Goal: Entertainment & Leisure: Consume media (video, audio)

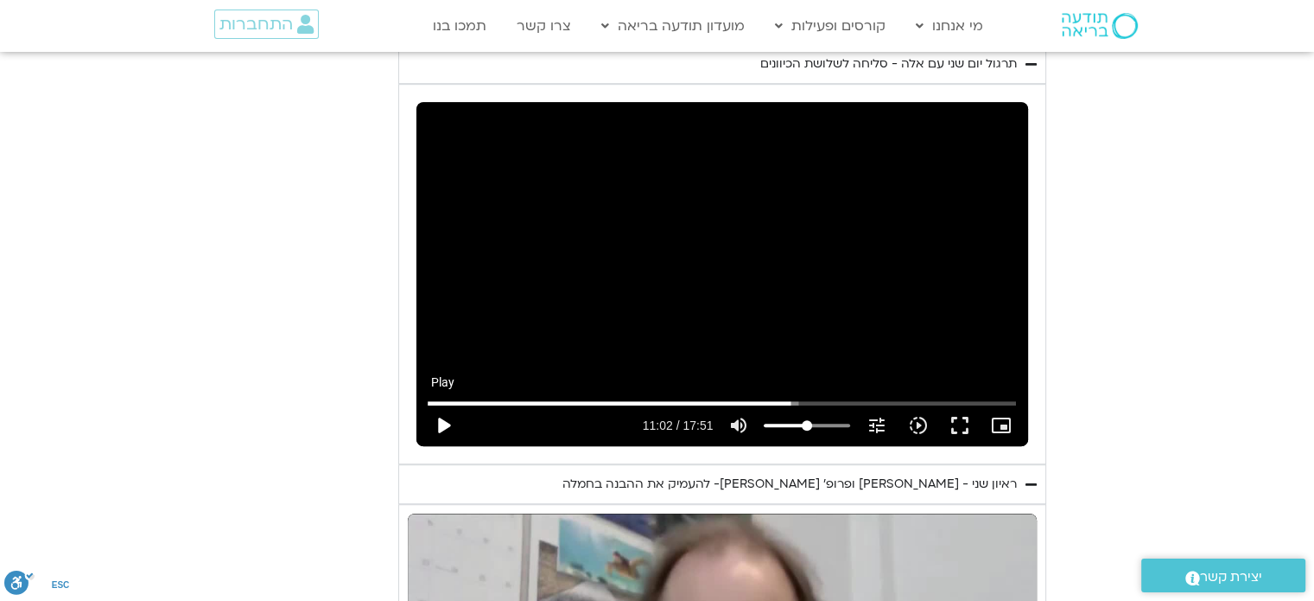
click at [446, 407] on button "play_arrow" at bounding box center [443, 424] width 41 height 41
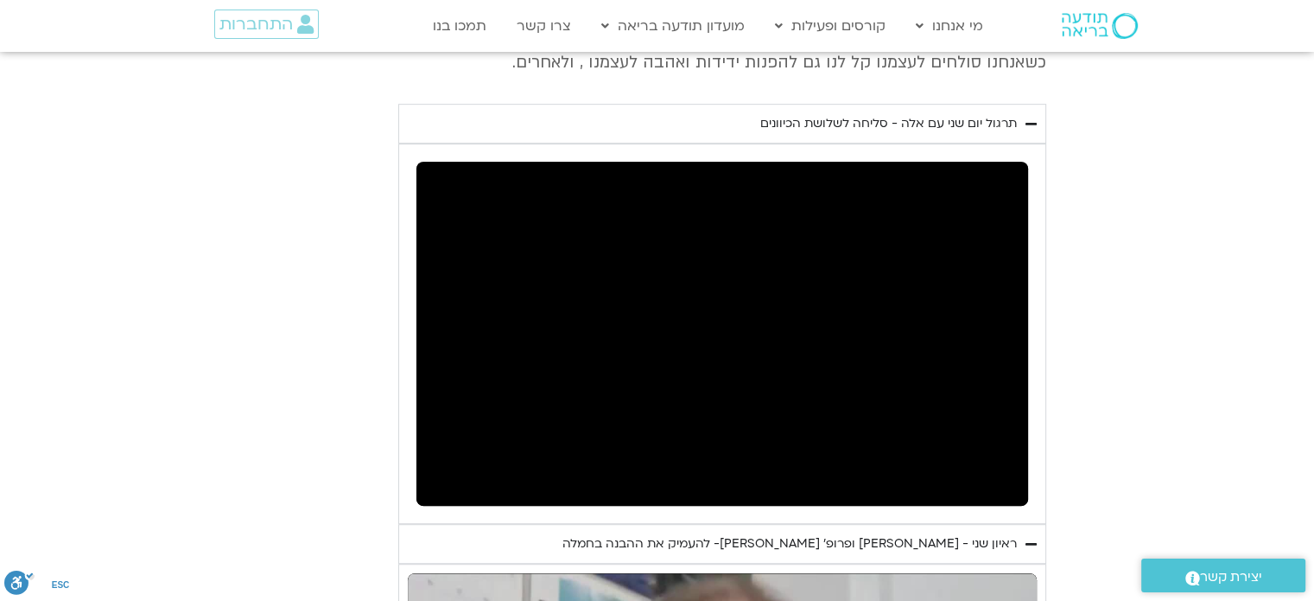
scroll to position [894, 0]
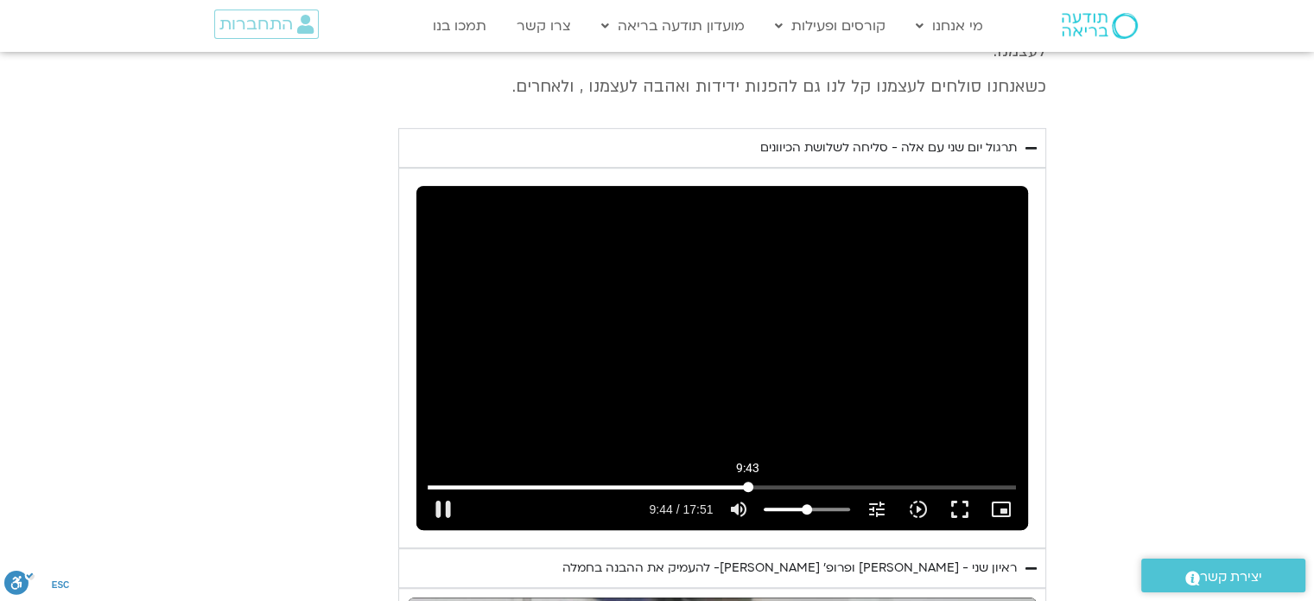
click at [747, 481] on input "Seek" at bounding box center [722, 486] width 589 height 10
click at [728, 481] on input "Seek" at bounding box center [722, 486] width 589 height 10
click at [705, 481] on input "Seek" at bounding box center [722, 486] width 589 height 10
click at [666, 481] on input "Seek" at bounding box center [722, 486] width 589 height 10
click at [957, 496] on button "fullscreen" at bounding box center [958, 508] width 41 height 41
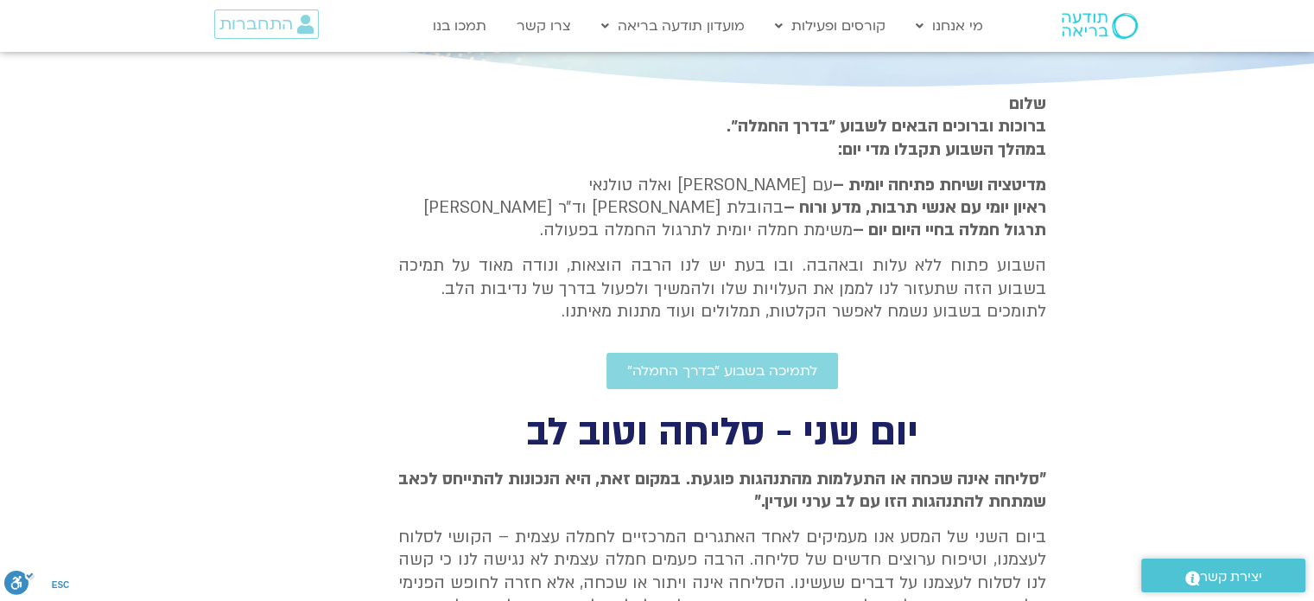
scroll to position [316, 0]
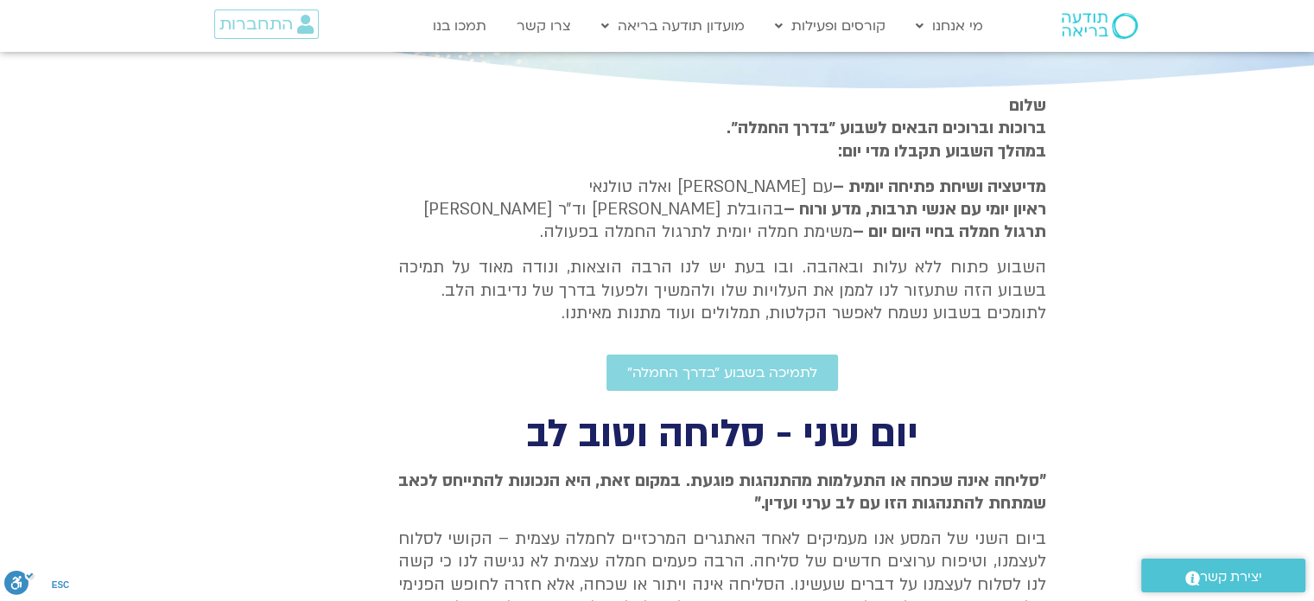
type input "1071.88"
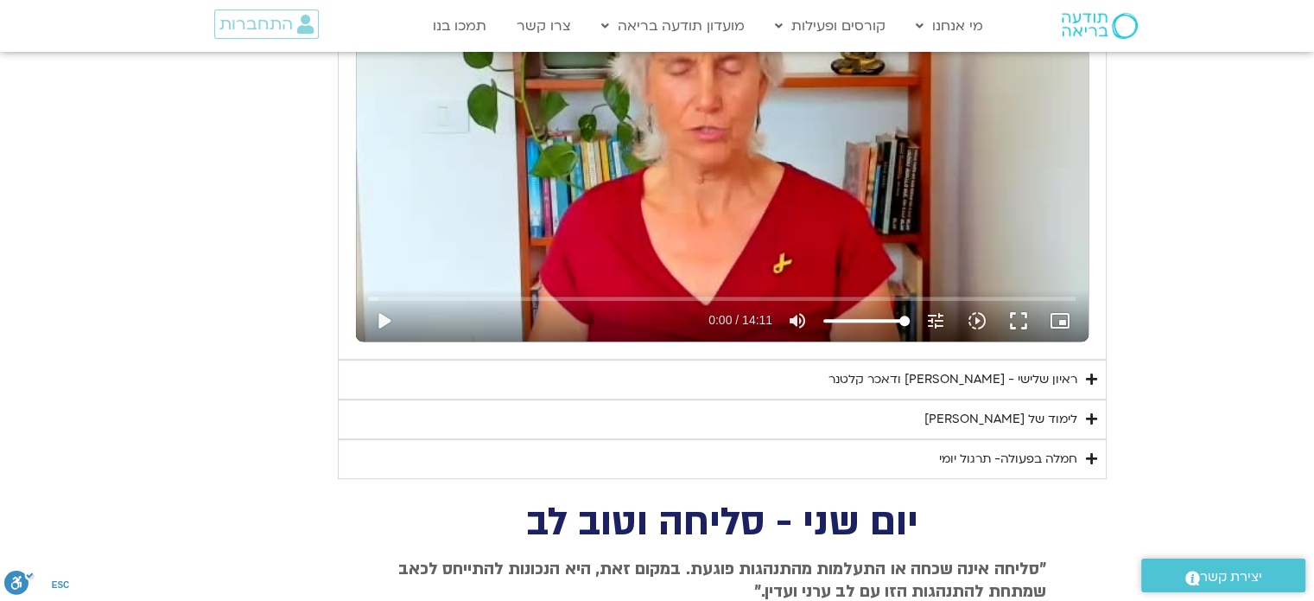
scroll to position [1064, 0]
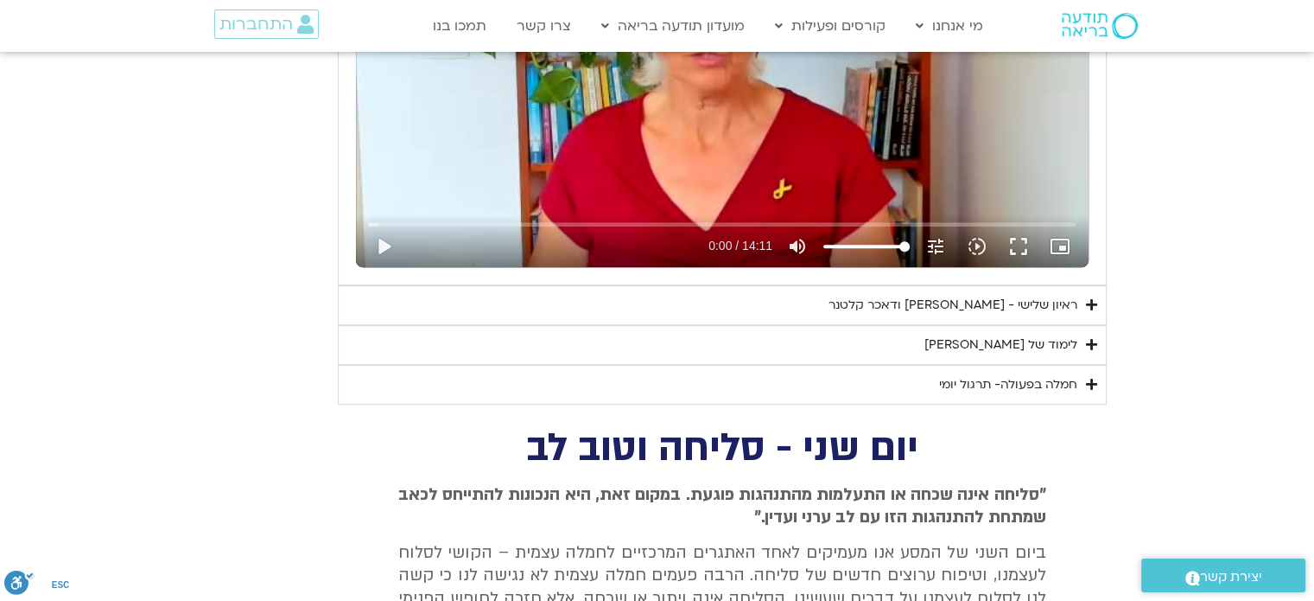
click at [1064, 296] on div "ראיון שלישי - [PERSON_NAME] ודאכר קלטנר" at bounding box center [953, 305] width 249 height 21
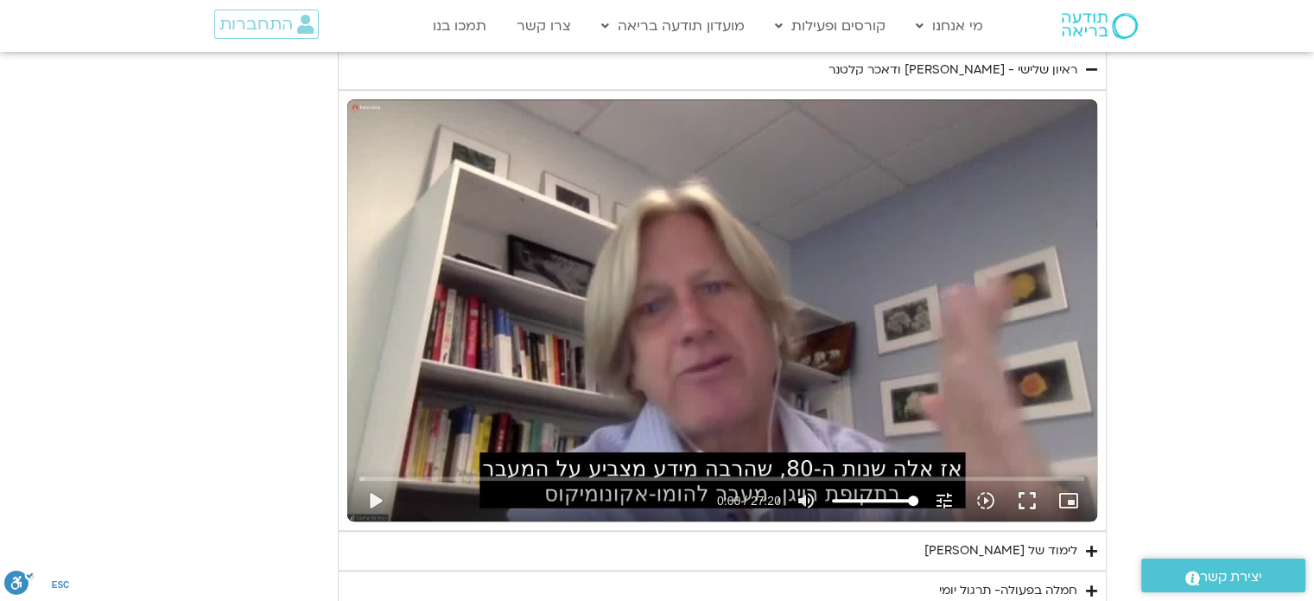
scroll to position [1256, 0]
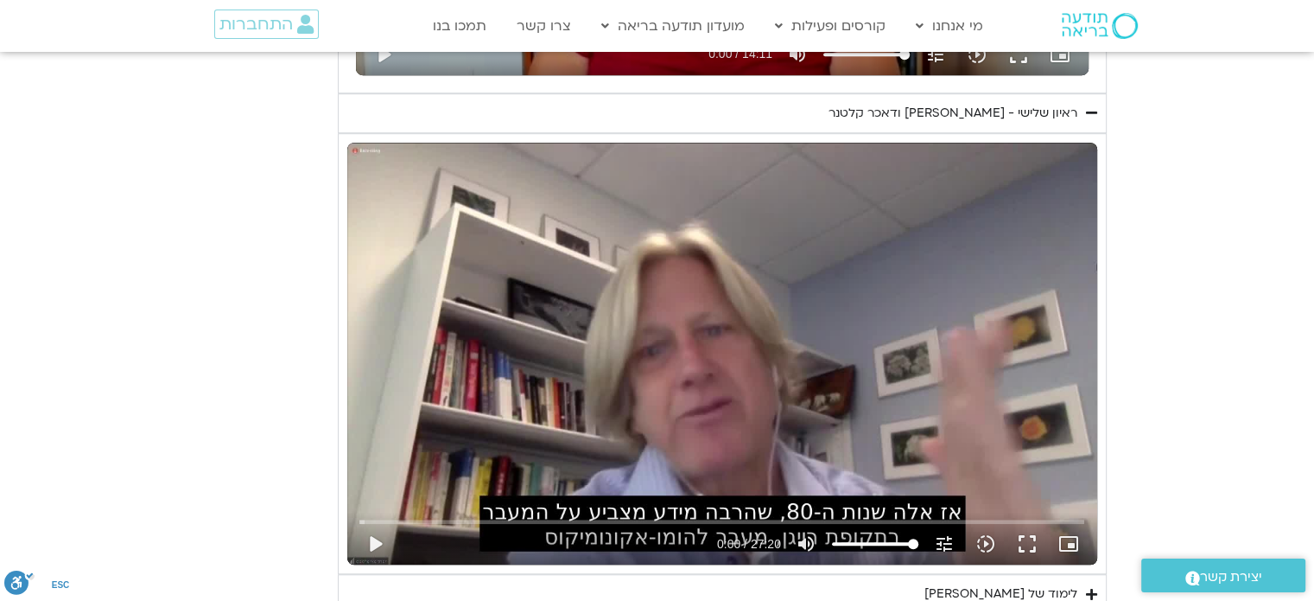
click at [1052, 113] on div "ראיון שלישי - [PERSON_NAME] ודאכר קלטנר" at bounding box center [953, 113] width 249 height 21
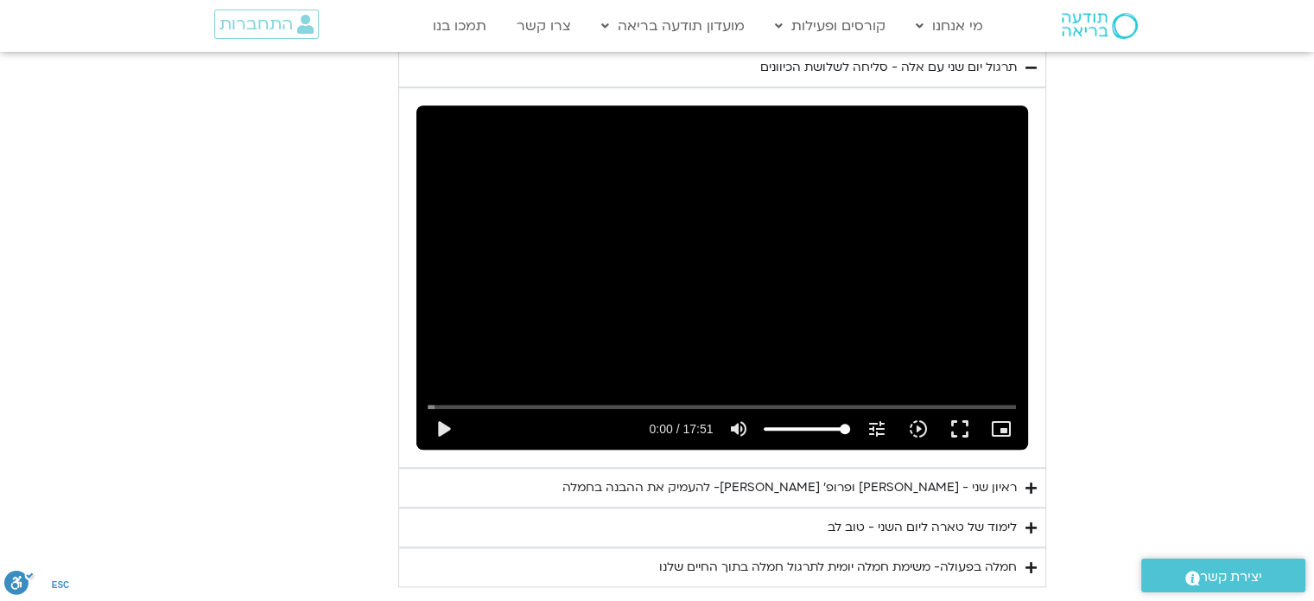
scroll to position [2096, 0]
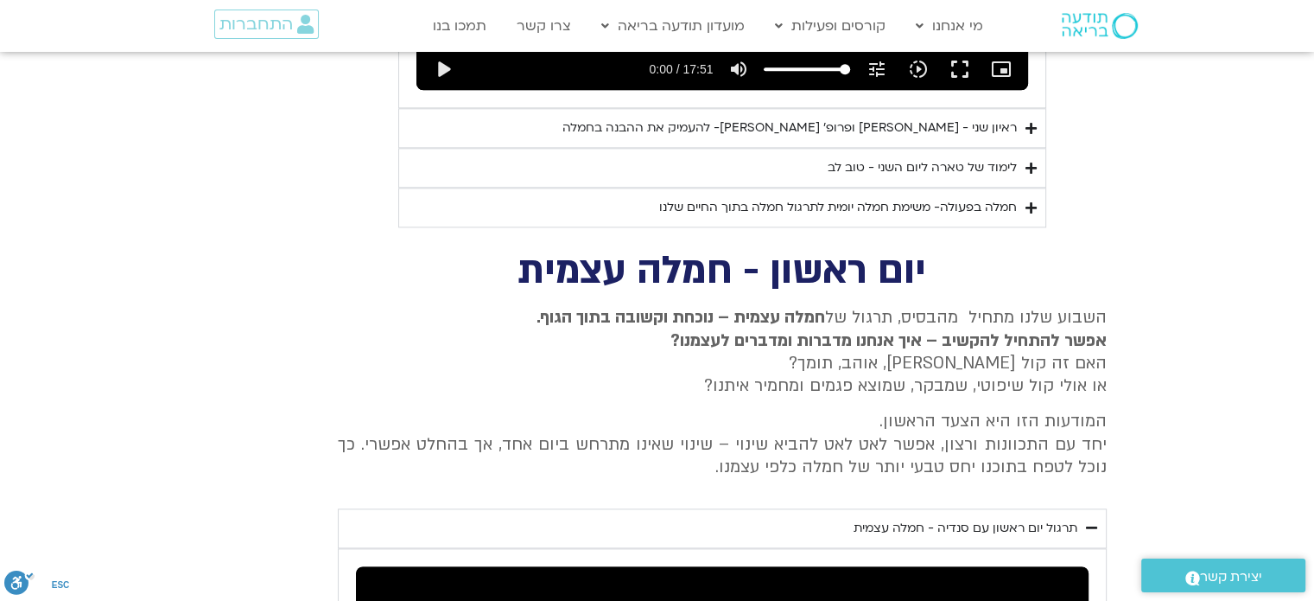
click at [1009, 118] on div "ראיון שני - [PERSON_NAME] ופרופ׳ [PERSON_NAME]- להעמיק את ההבנה בחמלה" at bounding box center [790, 128] width 455 height 21
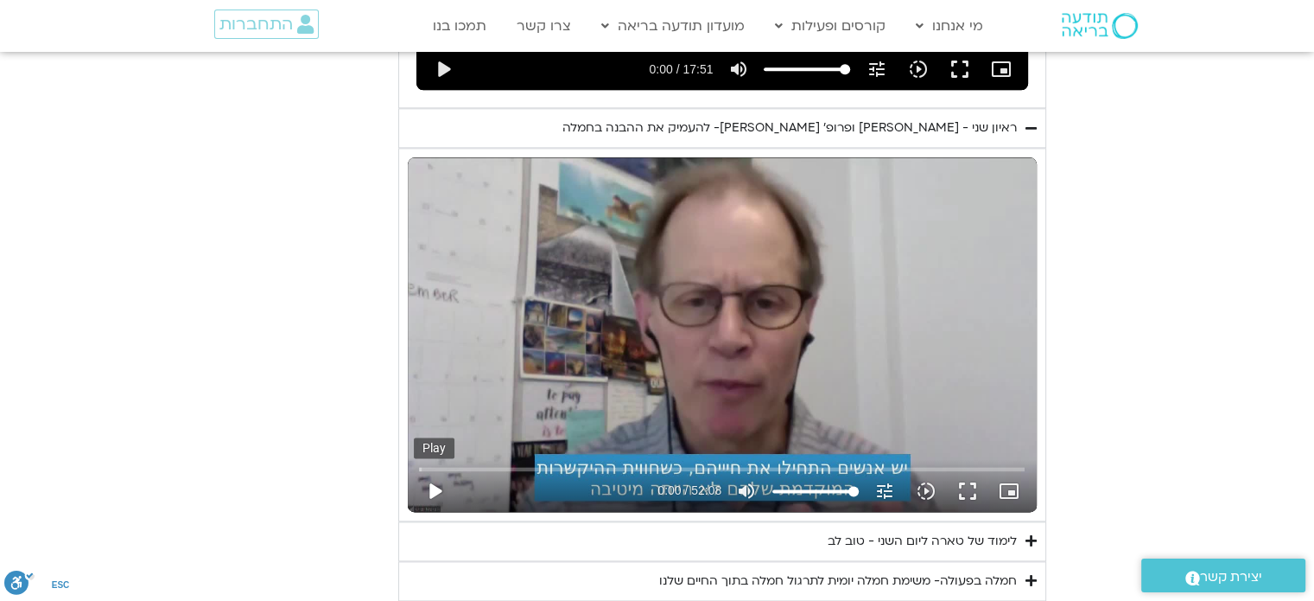
click at [424, 470] on button "play_arrow" at bounding box center [434, 490] width 41 height 41
click at [965, 470] on button "fullscreen" at bounding box center [967, 490] width 41 height 41
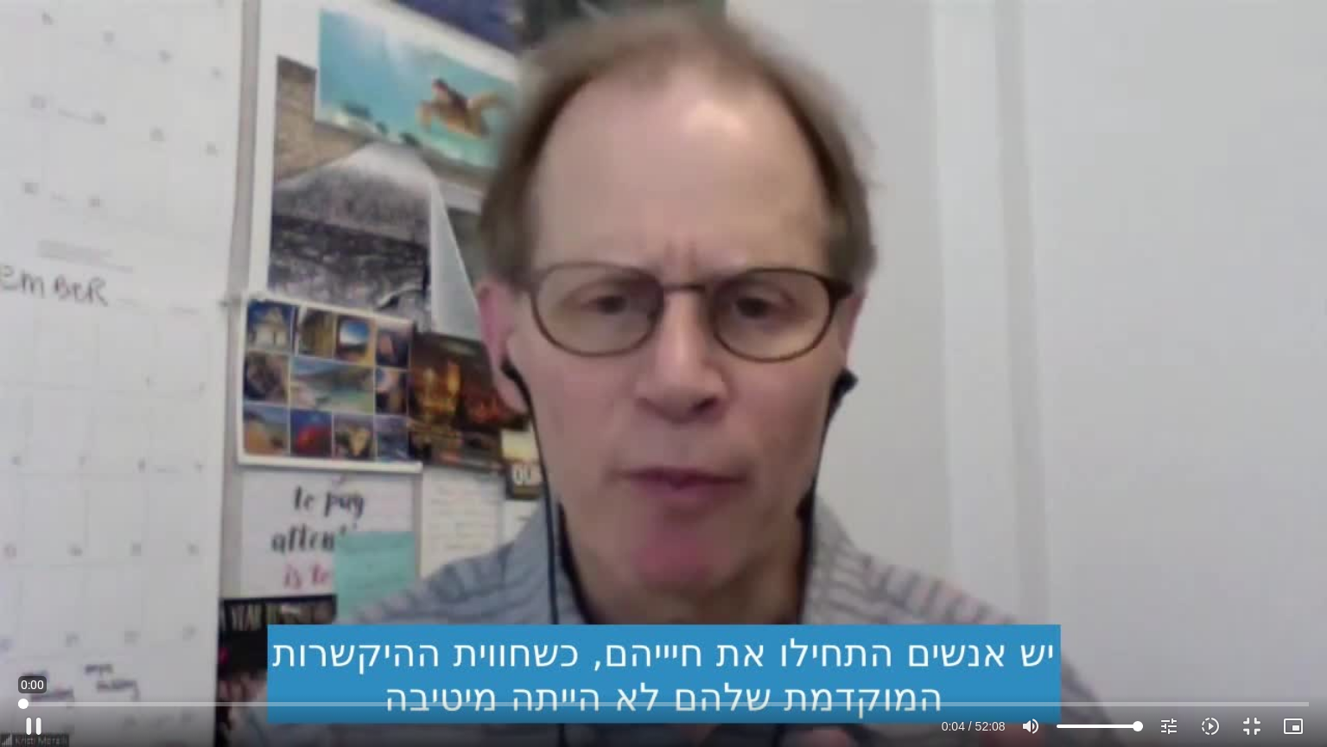
drag, startPoint x: 28, startPoint y: 703, endPoint x: 0, endPoint y: 703, distance: 27.7
click at [18, 600] on input "Seek" at bounding box center [663, 703] width 1290 height 10
click at [134, 600] on input "Seek" at bounding box center [663, 703] width 1290 height 10
click at [127, 600] on input "Seek" at bounding box center [663, 703] width 1290 height 10
click at [117, 600] on input "Seek" at bounding box center [663, 703] width 1290 height 10
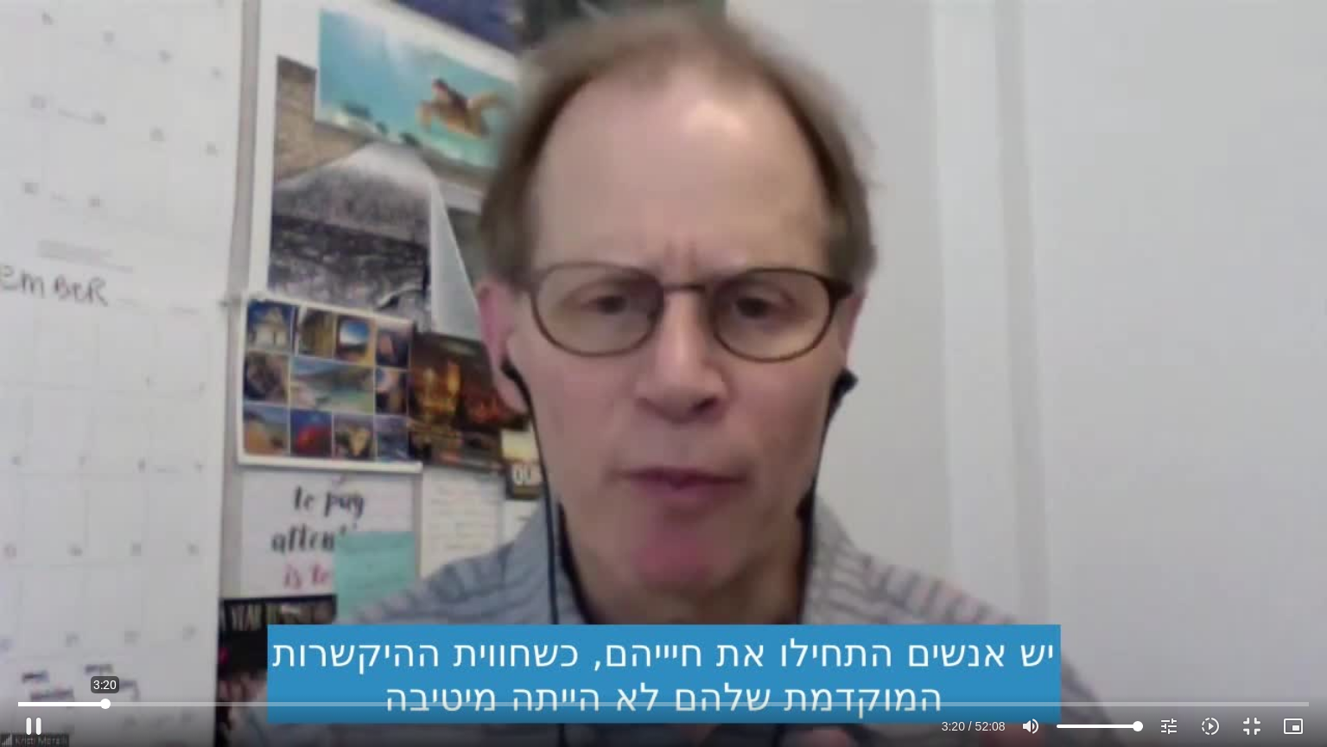
click at [105, 600] on input "Seek" at bounding box center [663, 703] width 1290 height 10
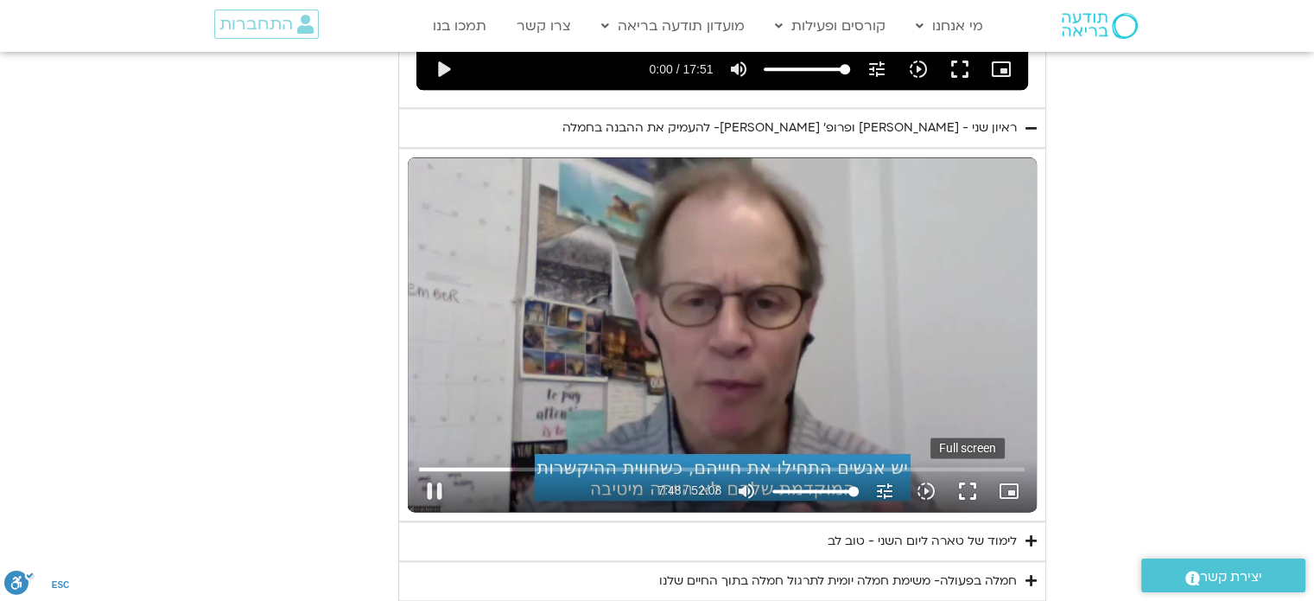
click at [966, 470] on button "fullscreen" at bounding box center [967, 490] width 41 height 41
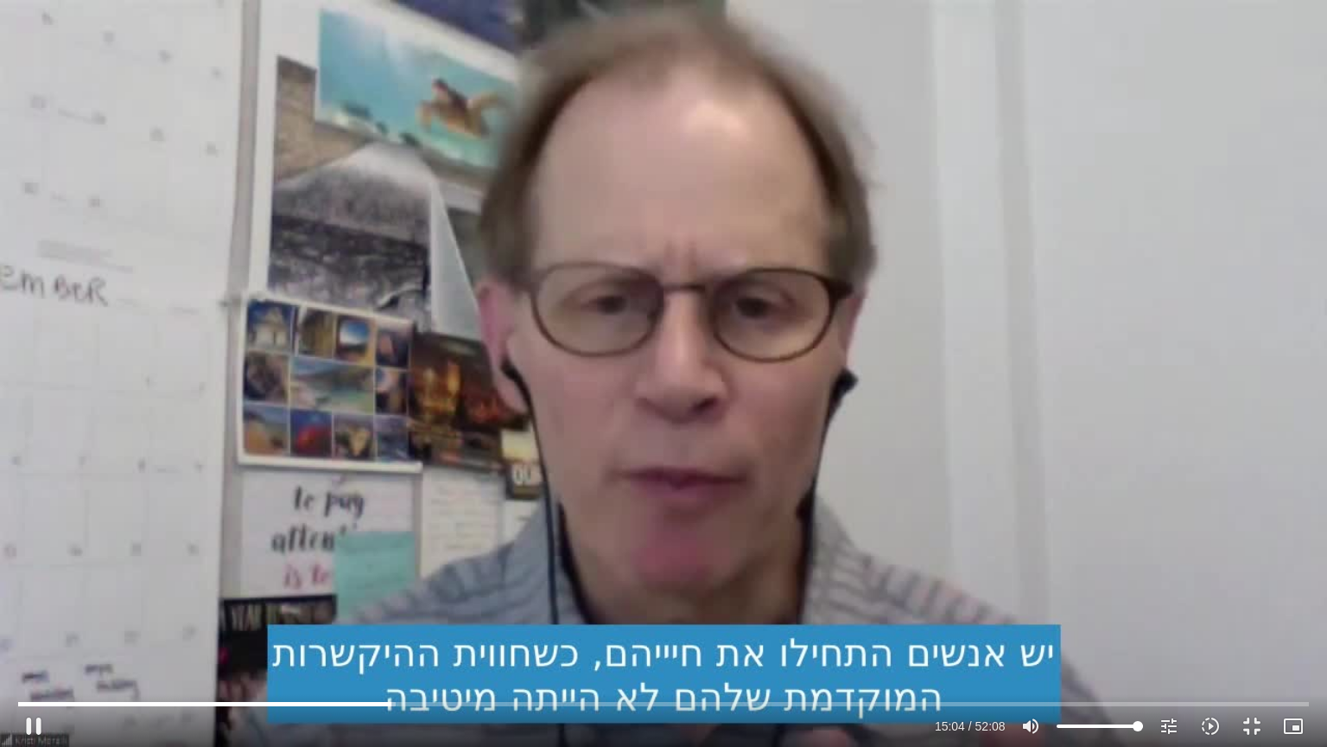
click at [898, 490] on div "Skip Ad 47:44 pause 15:04 / 52:08 volume_up Mute tune Resolution Auto 720p slow…" at bounding box center [663, 373] width 1327 height 747
click at [32, 600] on button "play_arrow" at bounding box center [33, 725] width 41 height 41
click at [166, 285] on div "Skip Ad 0:00 pause 15:20 / 52:08 volume_up Mute tune Resolution Auto 720p slow_…" at bounding box center [663, 373] width 1327 height 747
click at [143, 235] on div "Skip Ad 0:00 play_arrow 15:20 / 52:08 volume_up Mute tune Resolution Auto 720p …" at bounding box center [663, 373] width 1327 height 747
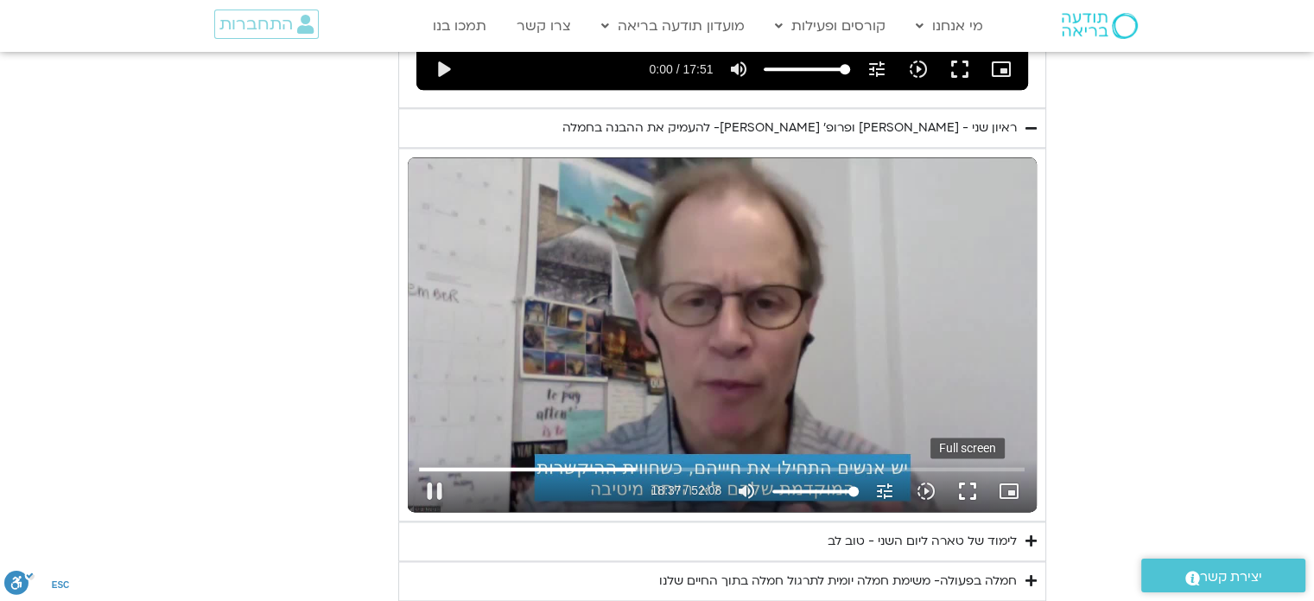
click at [963, 470] on button "fullscreen" at bounding box center [967, 490] width 41 height 41
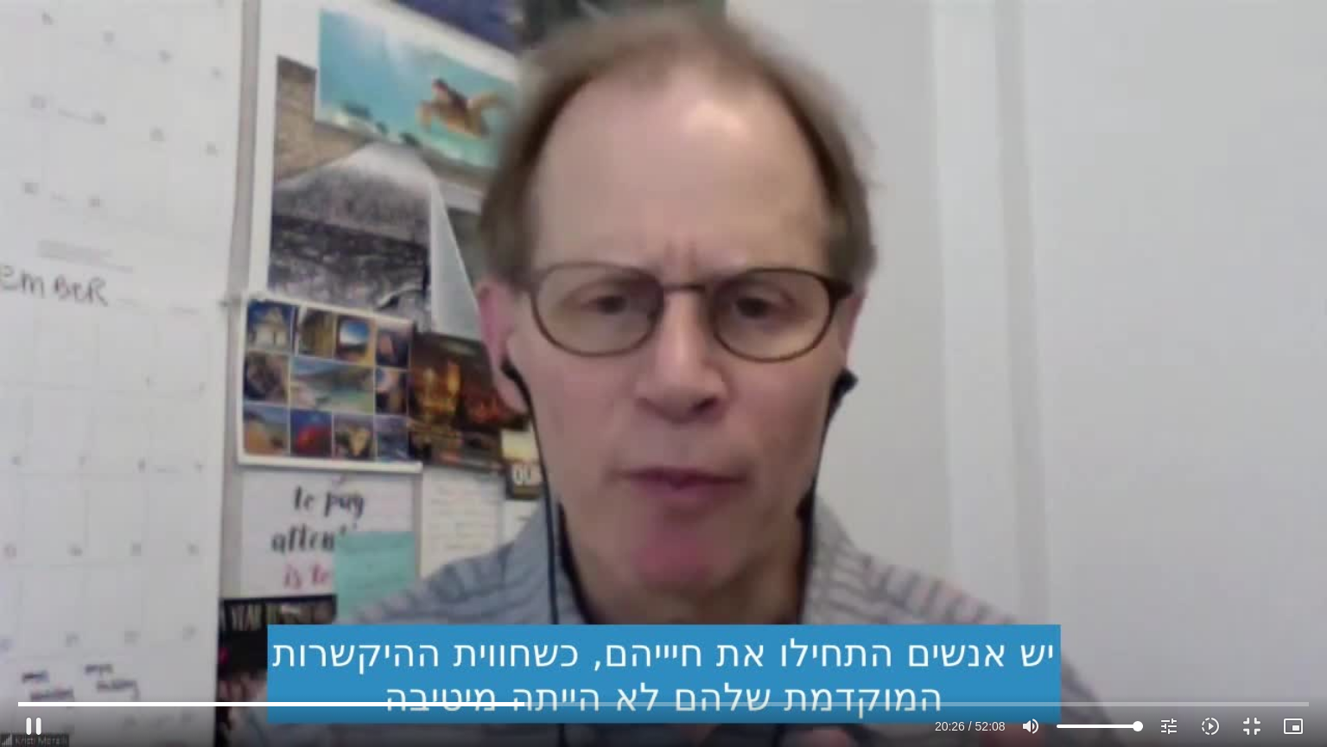
click at [1247, 402] on div "Skip Ad 52:08 pause 20:26 / 52:08 volume_up Mute tune Resolution Auto 720p slow…" at bounding box center [663, 373] width 1327 height 747
click at [493, 600] on input "Seek" at bounding box center [663, 703] width 1290 height 10
click at [385, 555] on div "Skip Ad 19:06 play_arrow 19:07 / 52:08 volume_up Mute tune Resolution Auto 720p…" at bounding box center [663, 373] width 1327 height 747
click at [487, 600] on input "Seek" at bounding box center [663, 703] width 1290 height 10
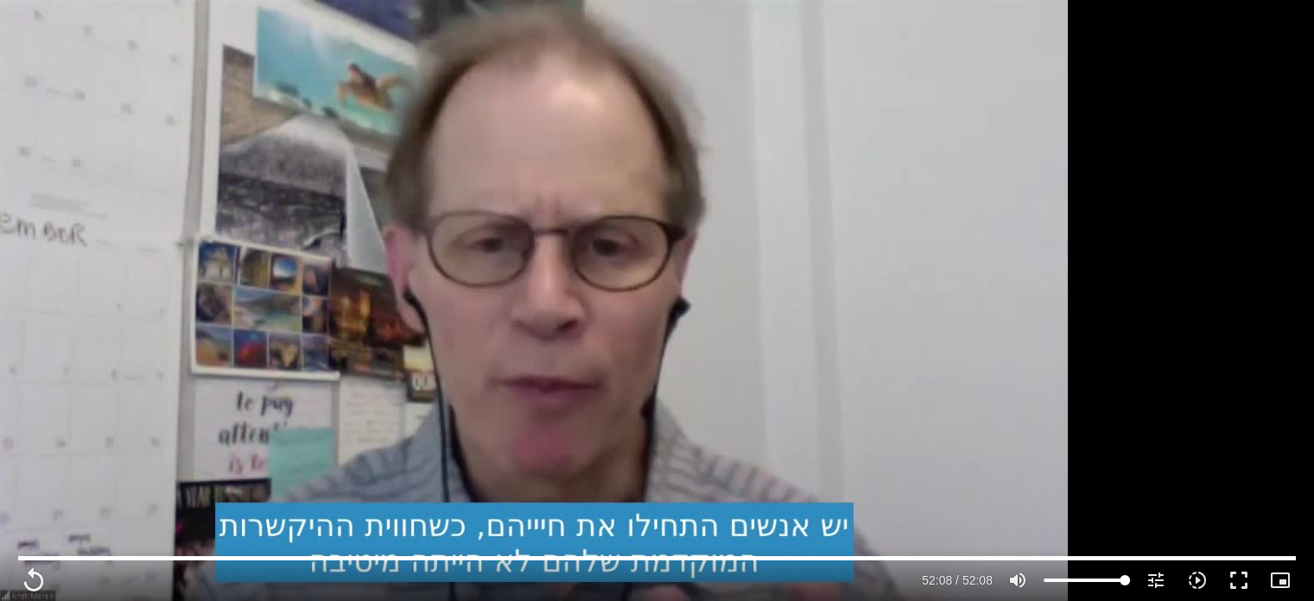
scroll to position [805, 0]
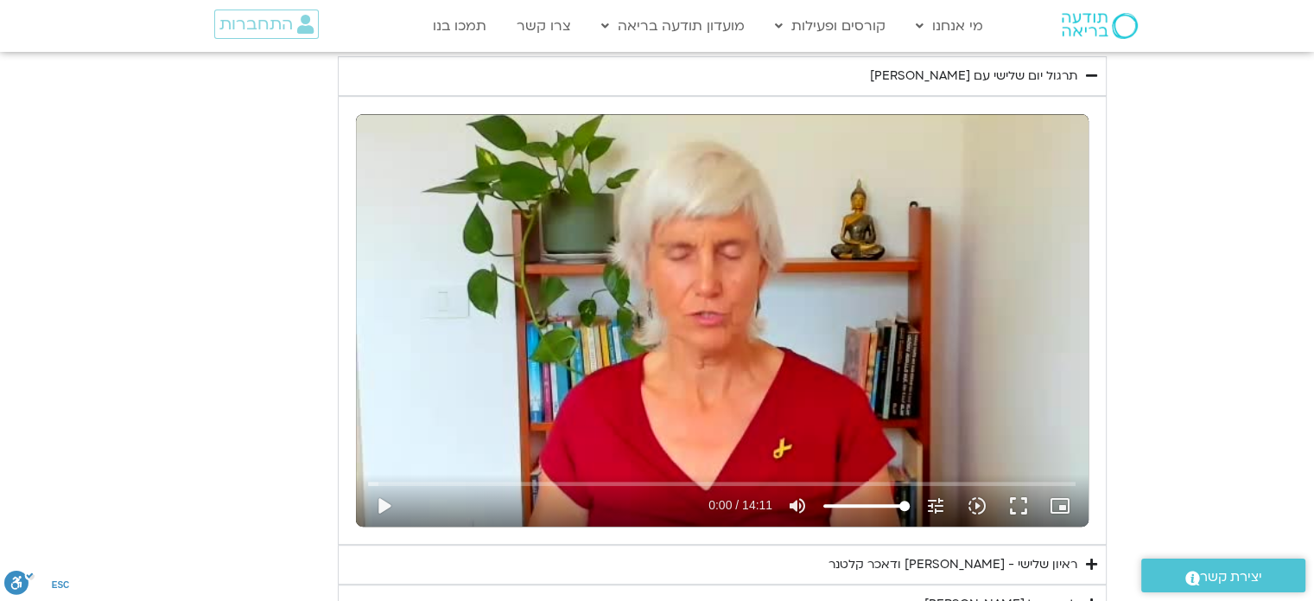
type input "3128.933333"
